Goal: Obtain resource: Obtain resource

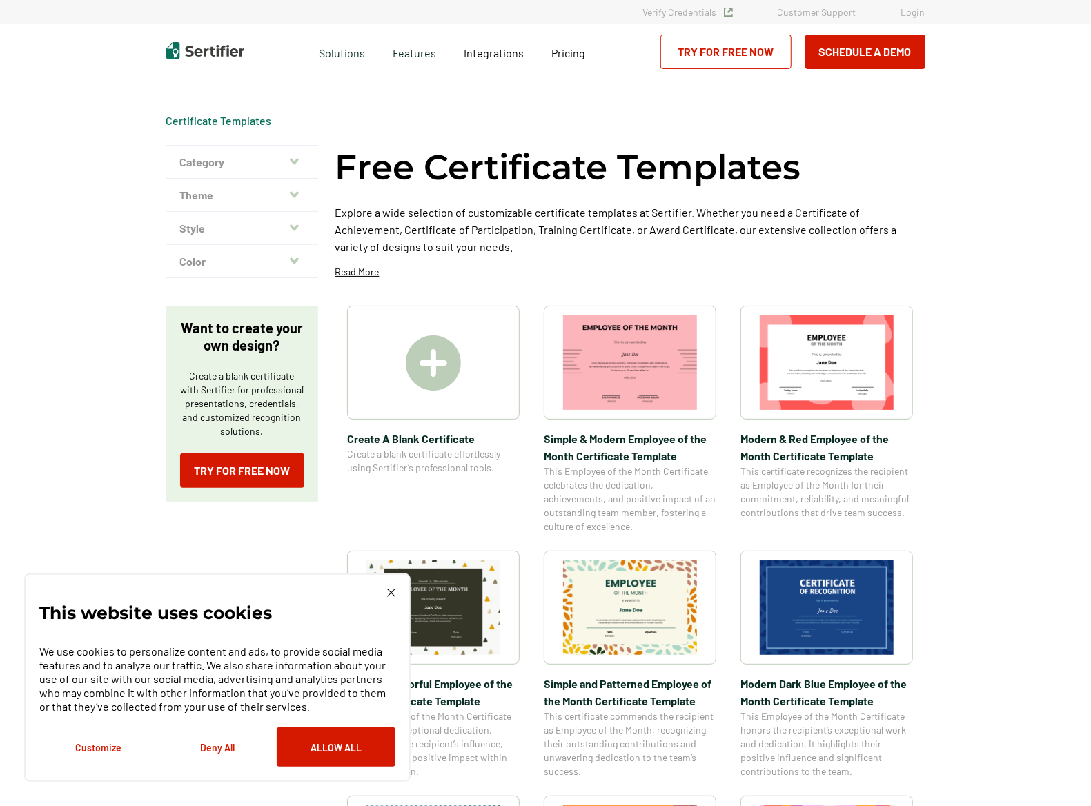
click at [809, 601] on img at bounding box center [827, 607] width 134 height 95
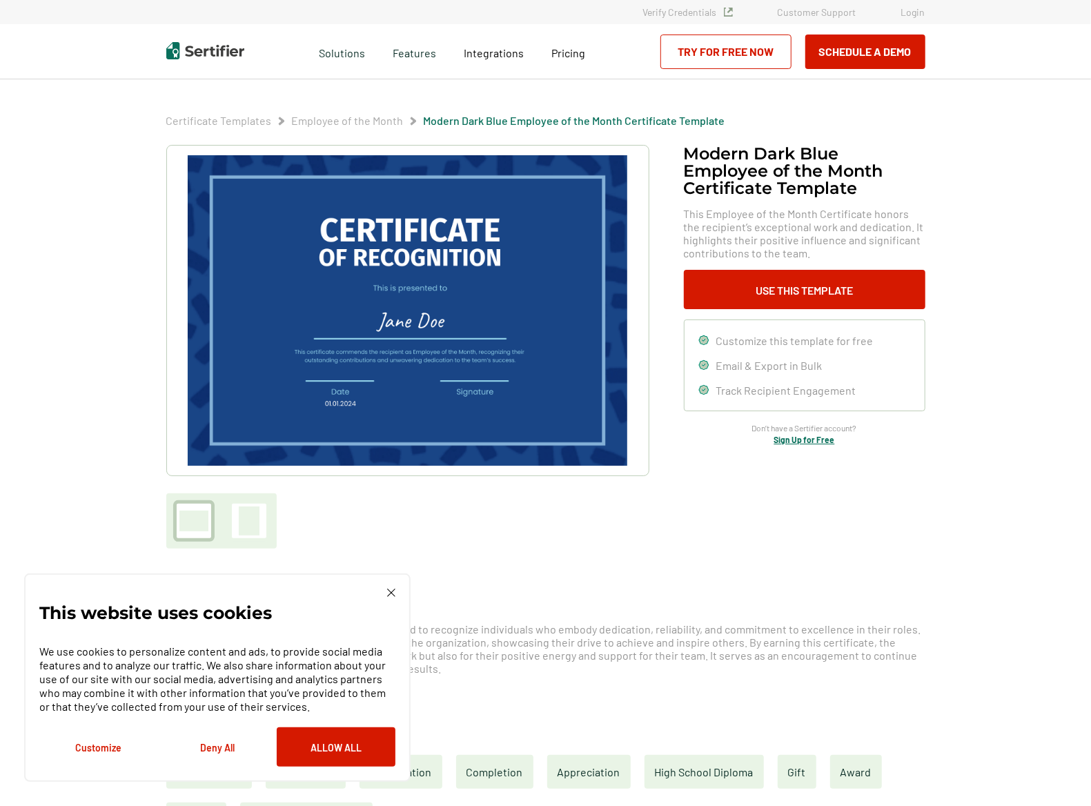
click at [213, 746] on button "Deny All" at bounding box center [217, 746] width 119 height 39
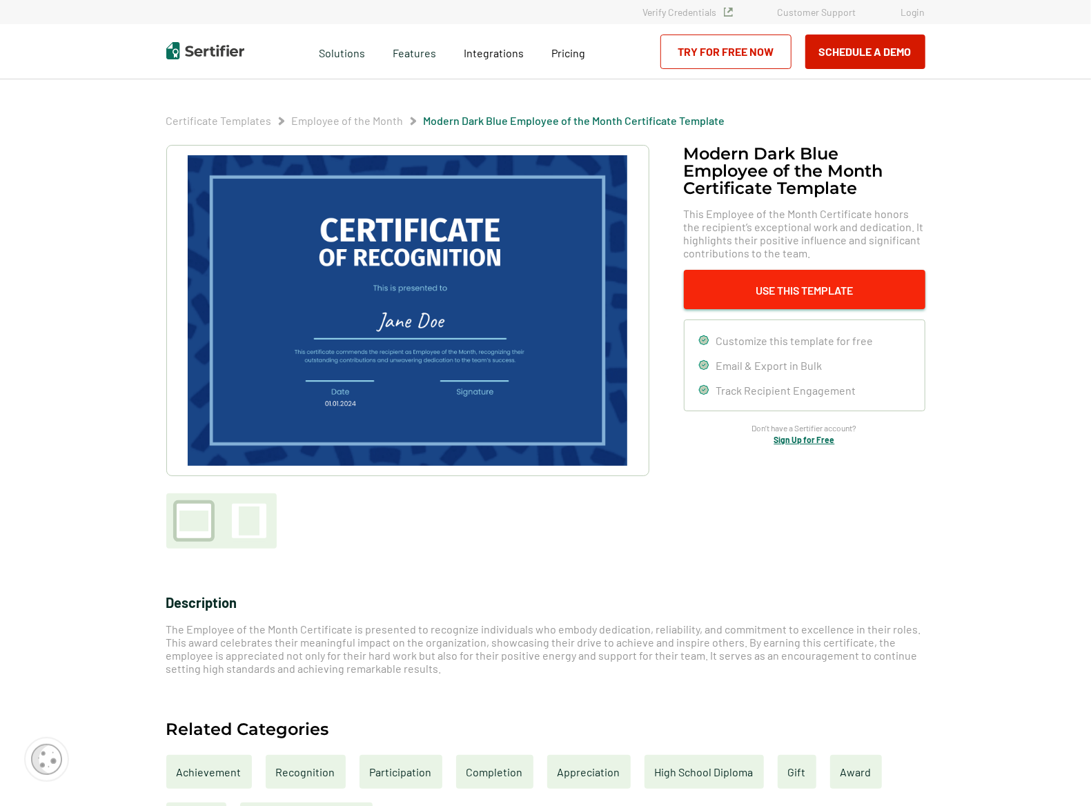
click at [779, 286] on button "Use This Template" at bounding box center [805, 289] width 242 height 39
